Goal: Check status: Check status

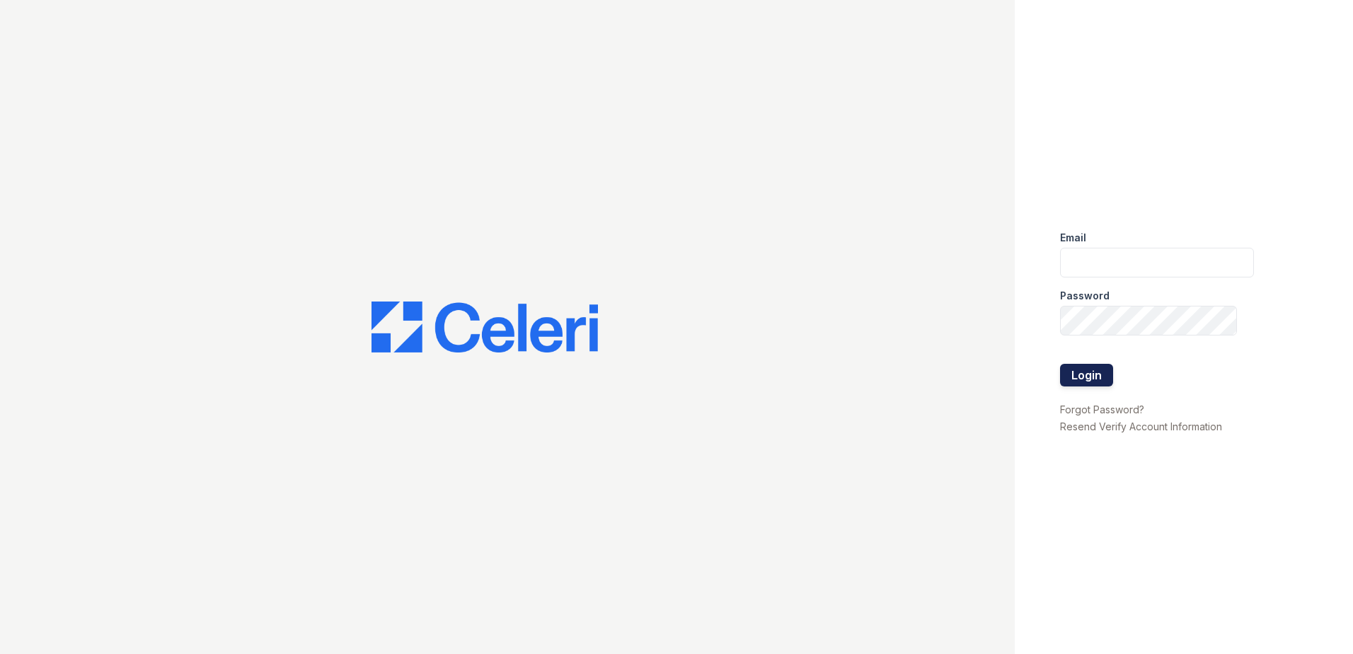
type input "angelle.harris@trinity-pm.com"
click at [1098, 372] on button "Login" at bounding box center [1086, 375] width 53 height 23
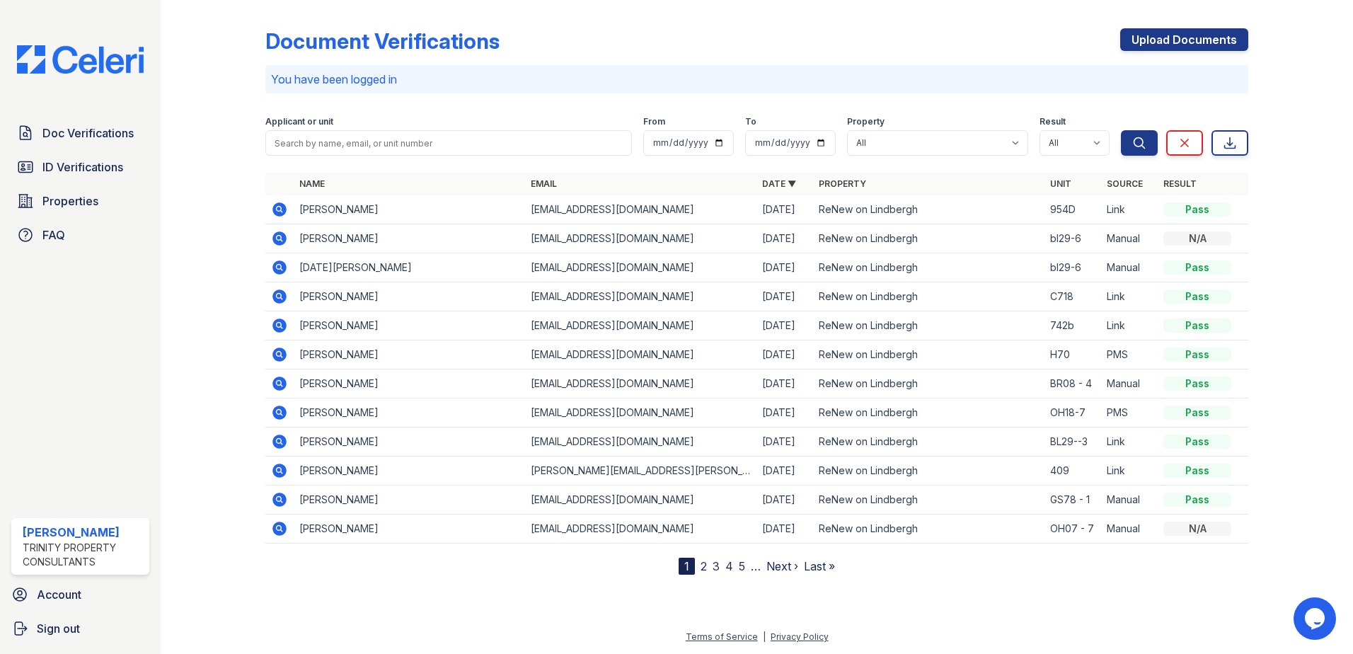
drag, startPoint x: 1209, startPoint y: 239, endPoint x: 290, endPoint y: 250, distance: 918.6
click at [290, 250] on tr "Sudheer Kovvuri audheerreddy726@gmail.com 08/27/25 ReNew on Lindbergh bl29-6 Ma…" at bounding box center [756, 238] width 983 height 29
click at [290, 250] on td at bounding box center [279, 238] width 28 height 29
click at [596, 238] on td "[EMAIL_ADDRESS][DOMAIN_NAME]" at bounding box center [640, 238] width 231 height 29
click at [278, 238] on icon at bounding box center [279, 238] width 4 height 4
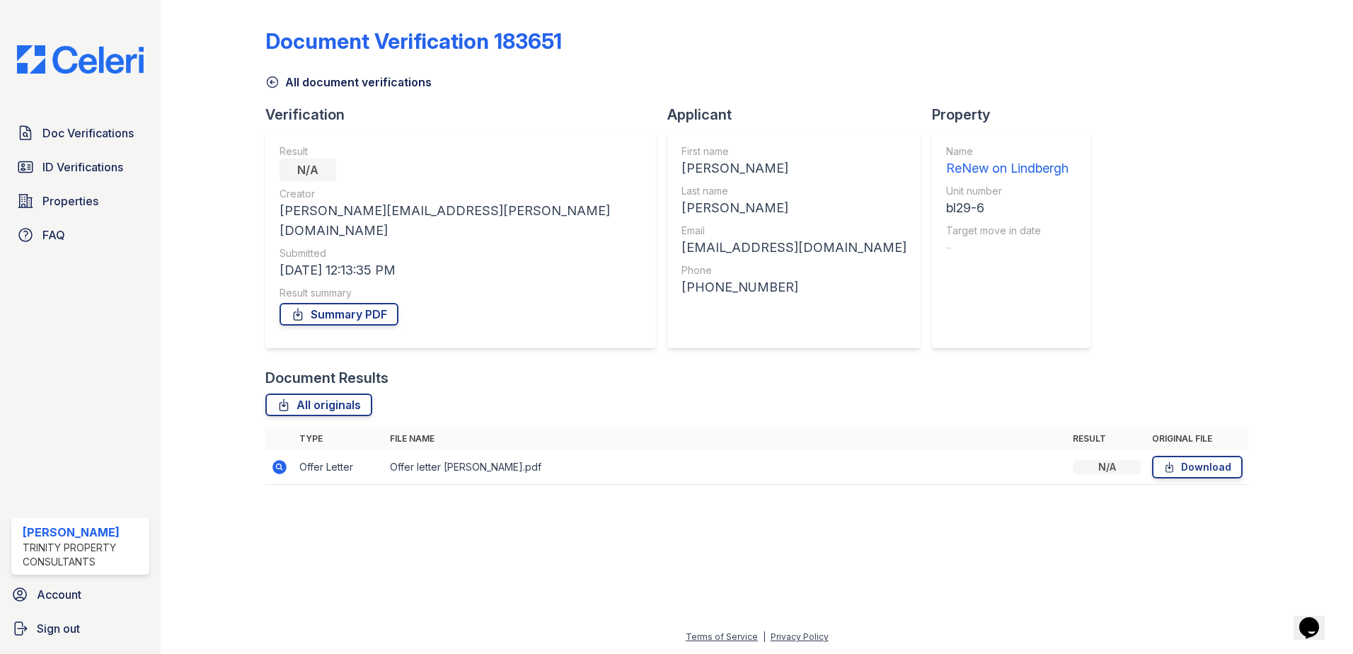
click at [284, 460] on icon at bounding box center [279, 467] width 14 height 14
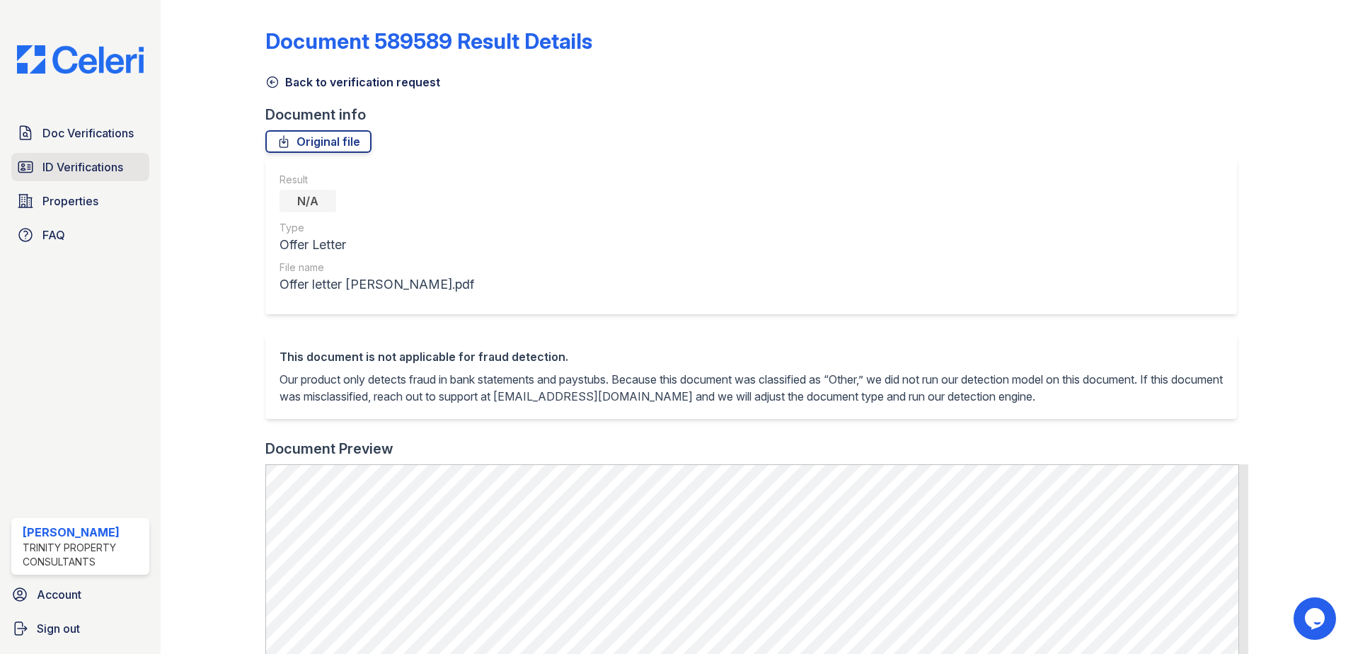
click at [81, 162] on span "ID Verifications" at bounding box center [82, 167] width 81 height 17
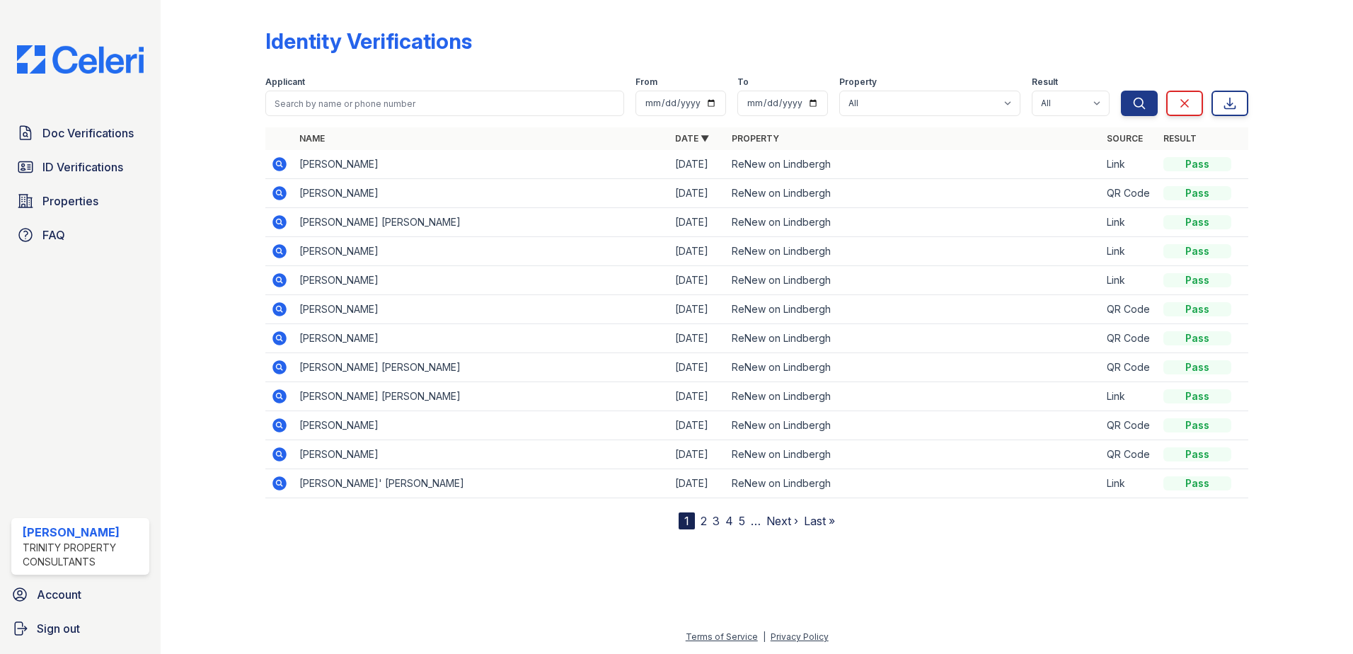
click at [706, 524] on link "2" at bounding box center [704, 521] width 6 height 14
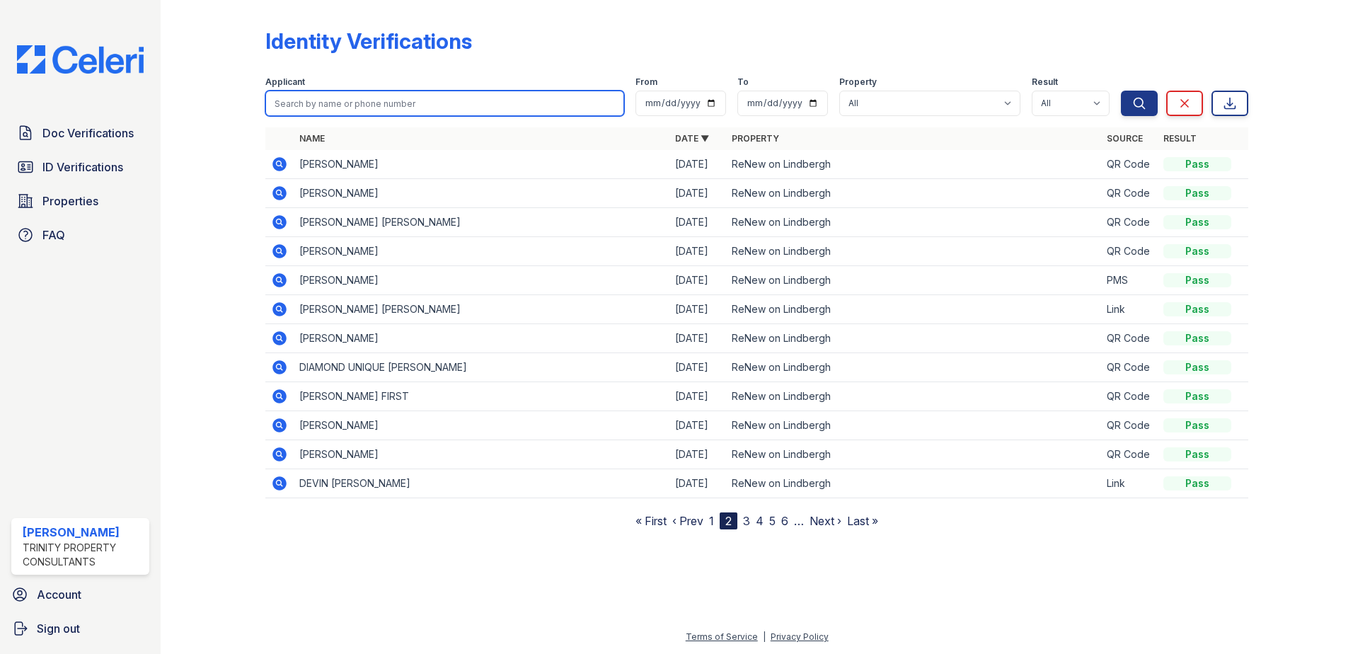
click at [368, 100] on input "search" at bounding box center [444, 103] width 359 height 25
type input "[PERSON_NAME]"
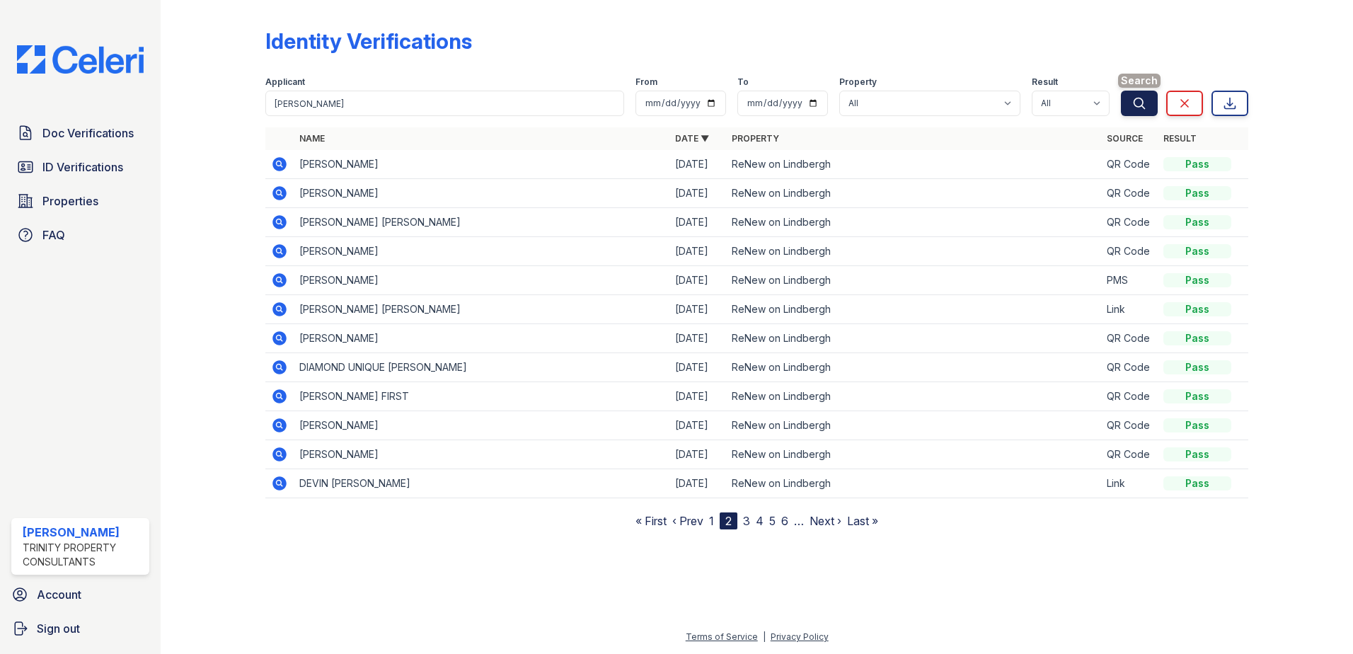
click at [1135, 108] on icon "submit" at bounding box center [1139, 103] width 14 height 14
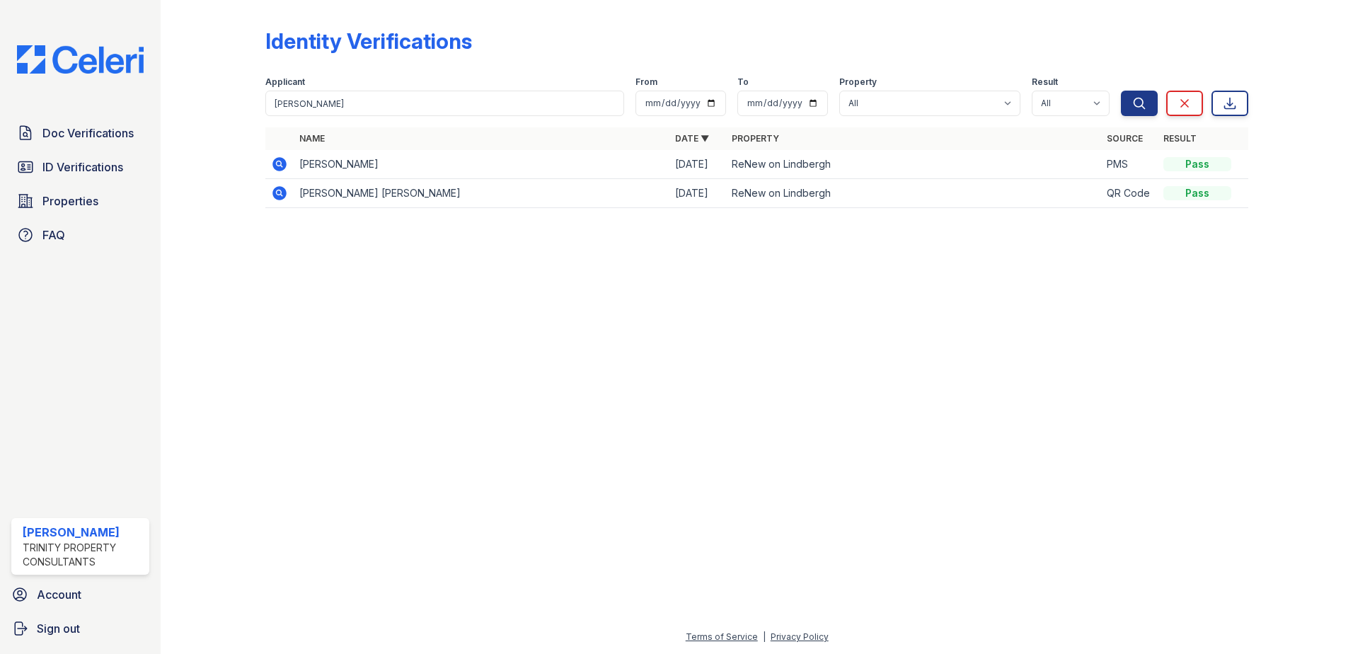
click at [282, 192] on icon at bounding box center [279, 193] width 17 height 17
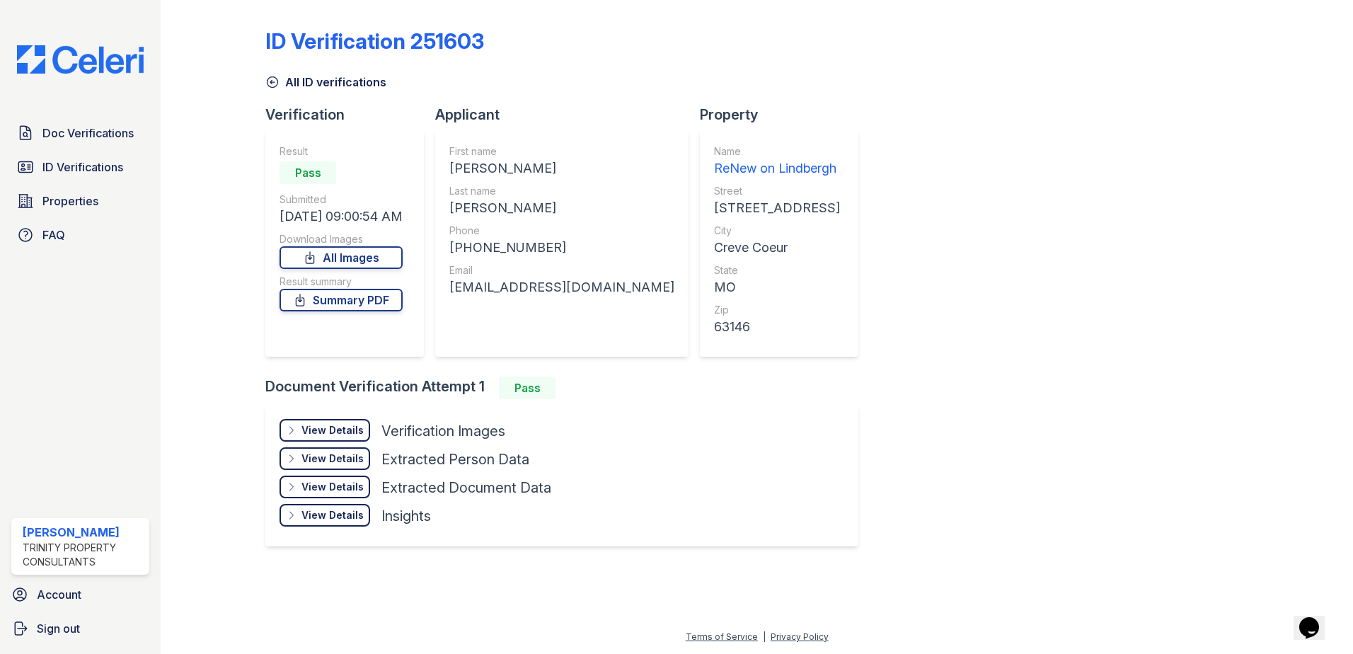
click at [318, 435] on div "View Details" at bounding box center [332, 430] width 62 height 14
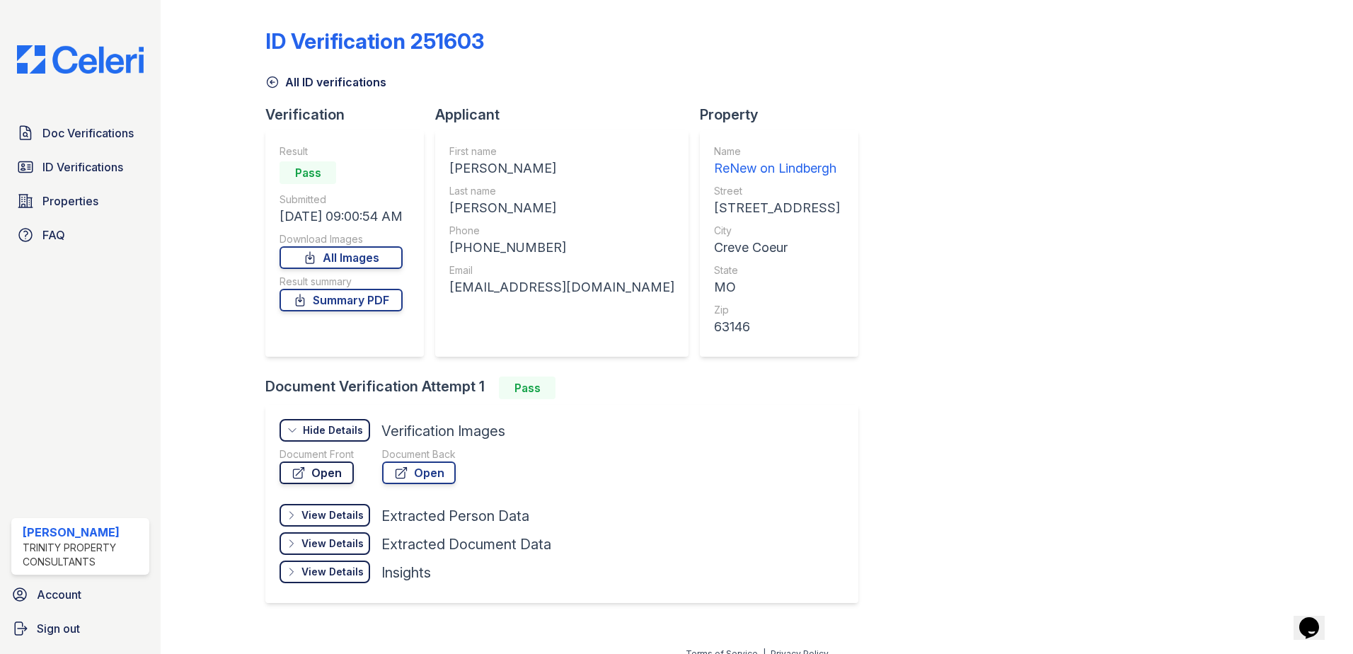
click at [337, 473] on link "Open" at bounding box center [317, 472] width 74 height 23
